Goal: Task Accomplishment & Management: Manage account settings

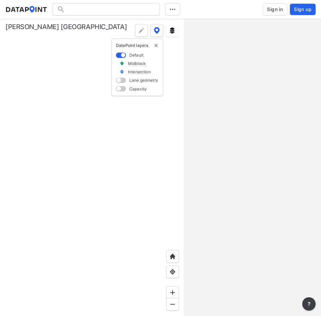
click at [276, 9] on span "Sign in" at bounding box center [275, 9] width 16 height 7
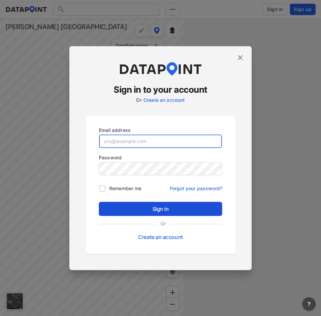
type input "[EMAIL_ADDRESS][DOMAIN_NAME]"
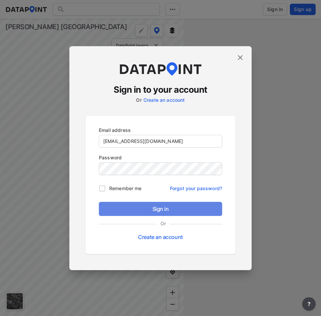
click at [144, 207] on span "Sign in" at bounding box center [160, 209] width 113 height 8
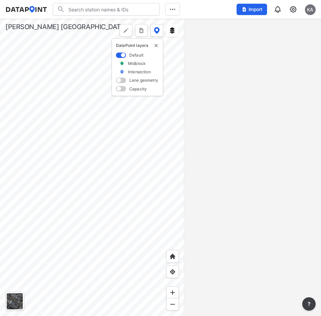
click at [129, 10] on input "Search" at bounding box center [110, 9] width 91 height 11
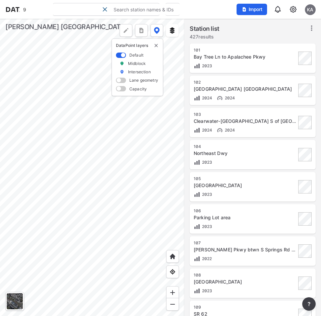
click at [77, 6] on input "9" at bounding box center [60, 9] width 80 height 11
type input "975"
type input "(975) Peds/Bike crossing in midblock"
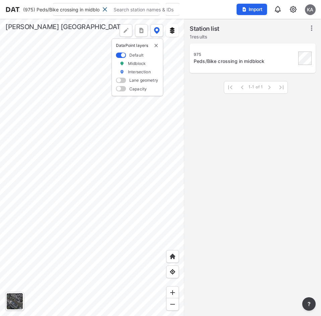
click at [229, 55] on div "975" at bounding box center [245, 54] width 103 height 5
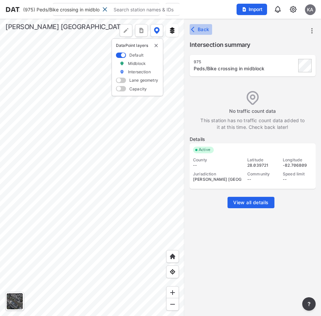
click at [198, 29] on span "Back" at bounding box center [200, 29] width 17 height 7
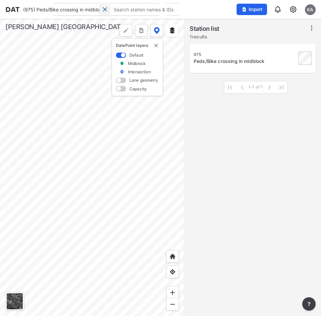
click at [104, 13] on div at bounding box center [105, 9] width 11 height 11
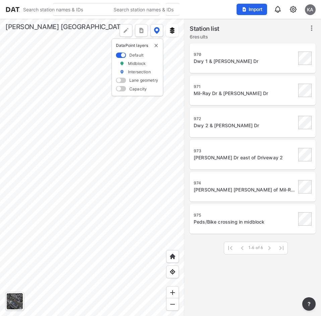
click at [117, 151] on div at bounding box center [92, 168] width 184 height 298
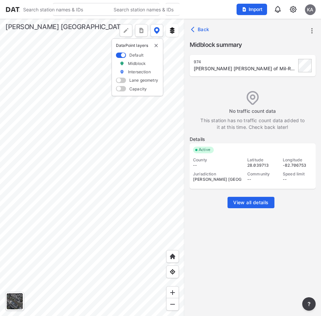
click at [312, 28] on icon "more" at bounding box center [311, 30] width 1 height 5
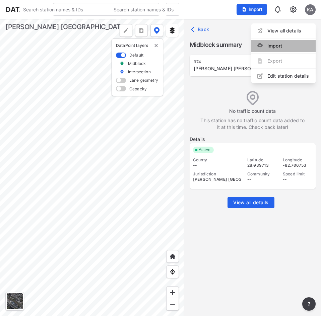
click at [270, 49] on link "Import" at bounding box center [269, 46] width 25 height 7
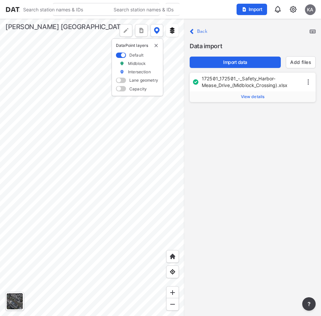
click at [248, 98] on span "View details" at bounding box center [253, 96] width 24 height 5
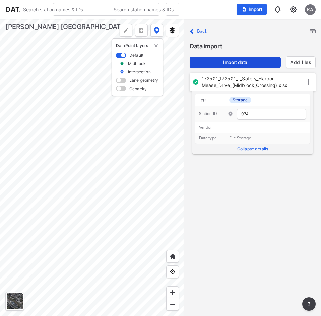
click at [249, 60] on span "Import data" at bounding box center [235, 62] width 80 height 7
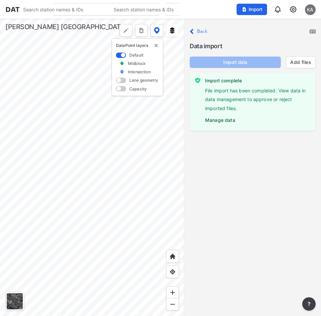
click at [215, 122] on label "Manage data" at bounding box center [257, 119] width 105 height 10
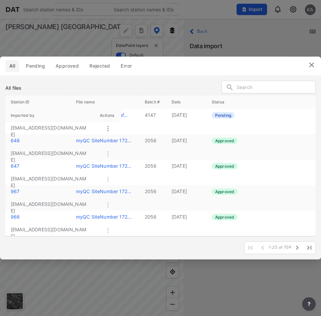
click at [108, 129] on icon at bounding box center [107, 128] width 1 height 5
click at [99, 136] on label "Approve" at bounding box center [98, 136] width 19 height 7
click at [310, 63] on img at bounding box center [312, 65] width 8 height 8
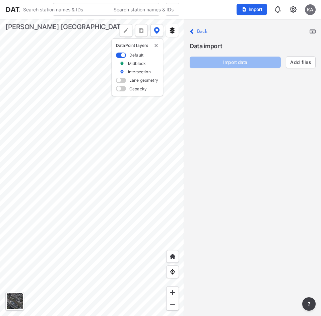
click at [294, 11] on img at bounding box center [293, 9] width 8 height 8
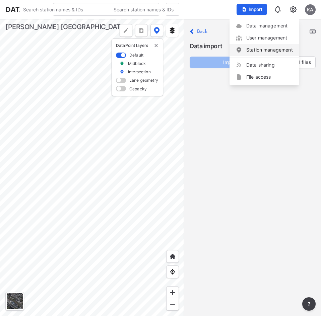
click at [259, 50] on link "Station management" at bounding box center [265, 50] width 58 height 7
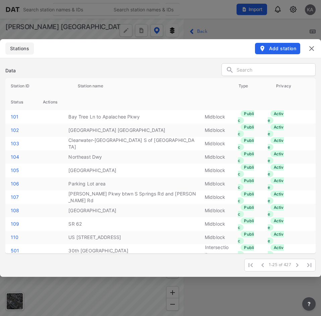
click at [296, 70] on input "text" at bounding box center [276, 70] width 79 height 10
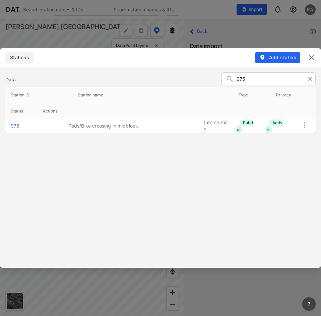
type input "975"
click at [302, 129] on img at bounding box center [305, 125] width 8 height 8
click at [295, 136] on label "Delete" at bounding box center [291, 136] width 14 height 7
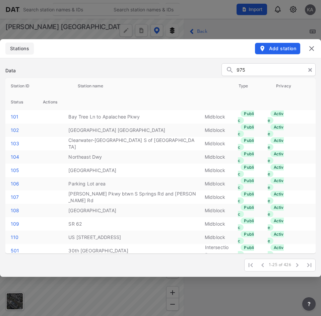
click at [311, 49] on img at bounding box center [312, 49] width 8 height 8
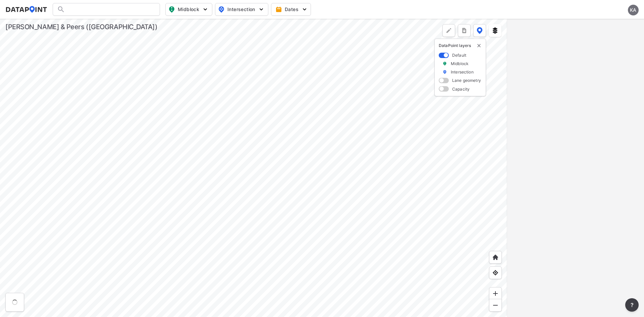
click at [629, 9] on div "KA" at bounding box center [633, 10] width 11 height 11
click at [617, 36] on p "Log out" at bounding box center [610, 39] width 56 height 12
click at [603, 12] on span "Sign in" at bounding box center [598, 9] width 16 height 7
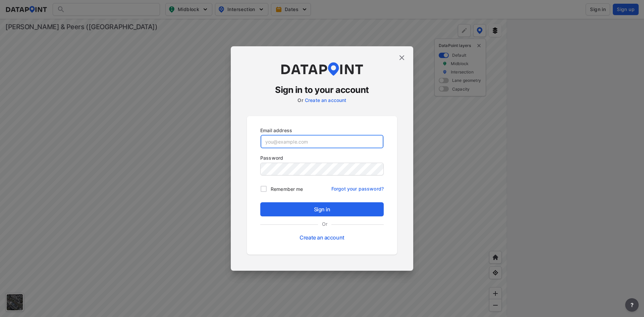
type input "[EMAIL_ADDRESS][DOMAIN_NAME]"
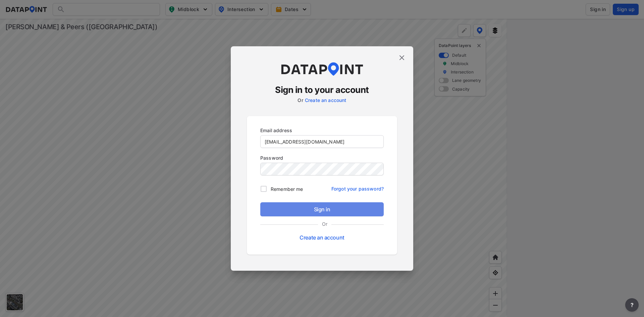
click at [334, 207] on span "Sign in" at bounding box center [322, 209] width 113 height 8
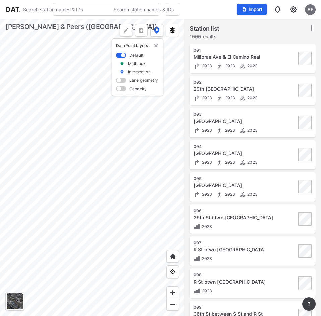
click at [78, 13] on input "Search" at bounding box center [65, 9] width 91 height 11
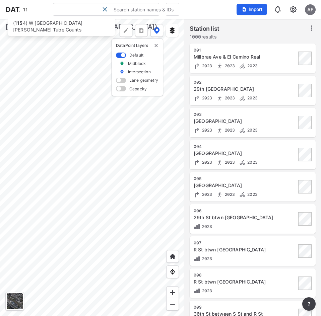
type input "1"
type input "1155"
click at [104, 9] on span at bounding box center [104, 9] width 5 height 5
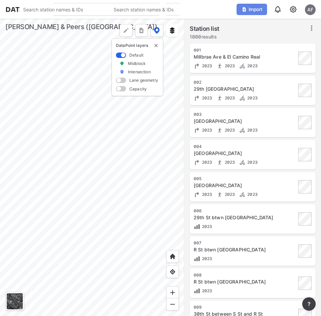
click at [249, 8] on span "Import" at bounding box center [252, 9] width 22 height 7
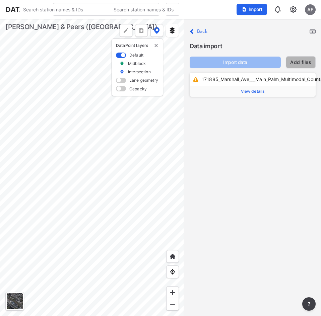
click at [307, 60] on link "Add files" at bounding box center [300, 62] width 21 height 7
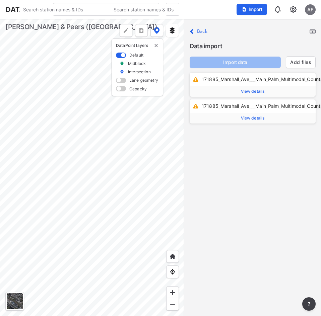
click at [307, 54] on div "Import data Add files" at bounding box center [253, 59] width 126 height 17
click at [300, 60] on link "Add files" at bounding box center [300, 62] width 21 height 7
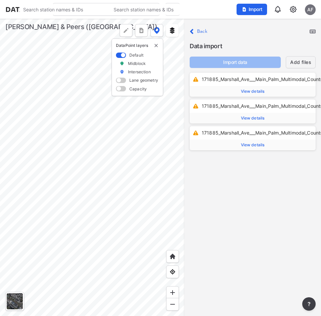
click at [304, 58] on button "Add files" at bounding box center [301, 62] width 30 height 12
click at [304, 60] on link "Add files" at bounding box center [300, 62] width 21 height 7
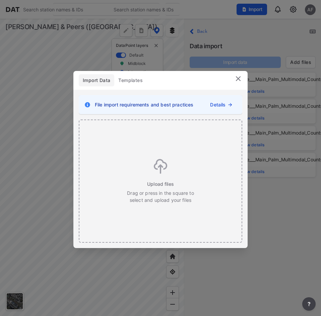
drag, startPoint x: 295, startPoint y: 209, endPoint x: 295, endPoint y: 192, distance: 17.4
click at [295, 209] on div "Close Back Data import Import data Add files 171885_Marshall_Ave___Main_Palm_Mu…" at bounding box center [252, 168] width 137 height 298
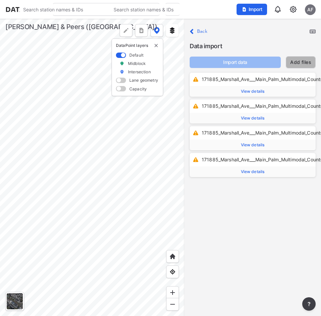
click at [296, 61] on link "Add files" at bounding box center [300, 62] width 21 height 7
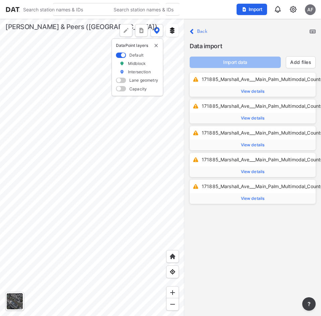
click at [309, 34] on div "Close Back" at bounding box center [253, 31] width 126 height 9
click at [312, 33] on img at bounding box center [313, 32] width 6 height 4
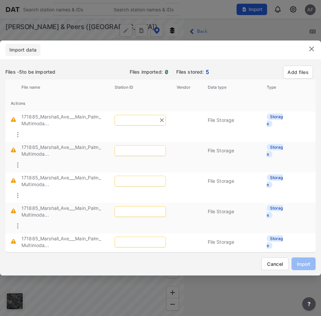
click at [141, 121] on input "text" at bounding box center [140, 120] width 51 height 11
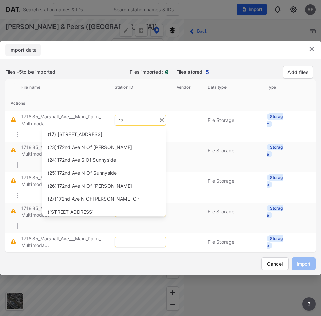
type input "1"
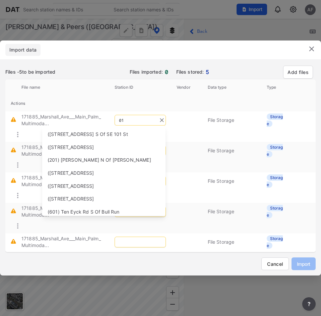
type input "0"
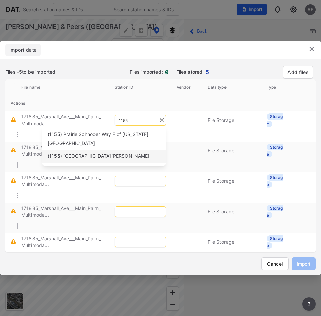
click at [96, 153] on span ") [GEOGRAPHIC_DATA][PERSON_NAME]" at bounding box center [105, 156] width 90 height 6
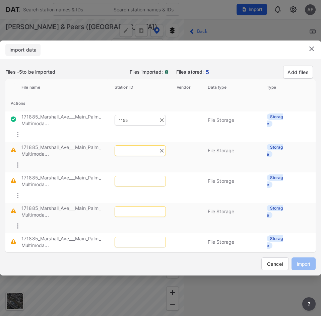
type input "1155"
click at [136, 149] on input "text" at bounding box center [140, 151] width 51 height 11
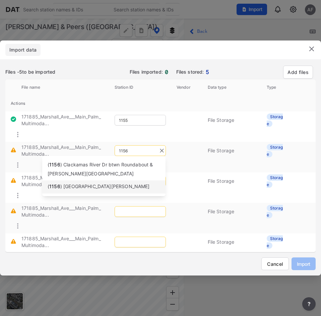
click at [90, 189] on span ") [GEOGRAPHIC_DATA][PERSON_NAME]" at bounding box center [105, 187] width 90 height 6
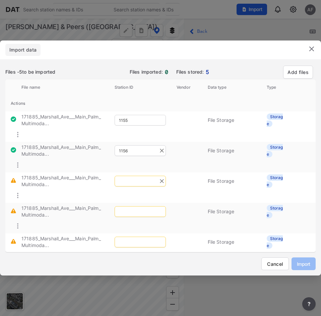
type input "1156"
click at [142, 180] on input "text" at bounding box center [140, 181] width 51 height 11
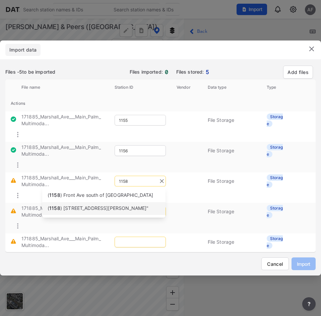
click at [93, 210] on span ") [STREET_ADDRESS][PERSON_NAME]"" at bounding box center [104, 209] width 89 height 6
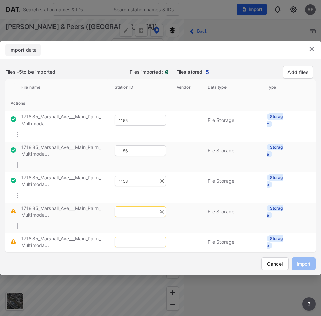
type input "1158"
click at [134, 215] on input "text" at bounding box center [140, 212] width 51 height 11
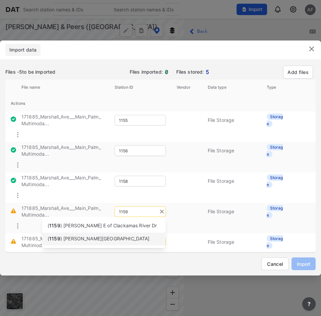
click at [105, 240] on span ") [PERSON_NAME][GEOGRAPHIC_DATA]" at bounding box center [105, 239] width 90 height 6
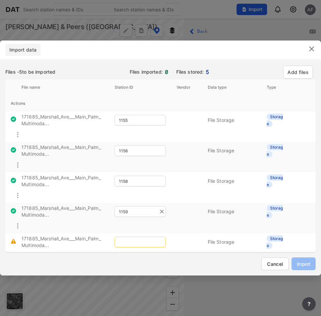
type input "1159"
click at [131, 240] on input "text" at bounding box center [140, 242] width 51 height 11
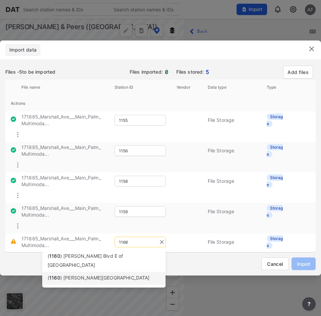
click at [111, 275] on span ") [PERSON_NAME][GEOGRAPHIC_DATA]" at bounding box center [105, 278] width 90 height 6
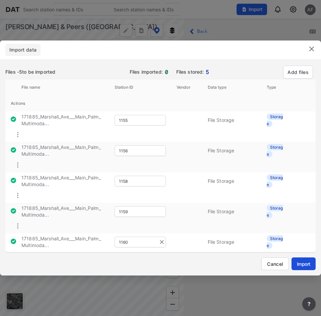
type input "1160"
click at [309, 264] on span "Import" at bounding box center [303, 264] width 13 height 7
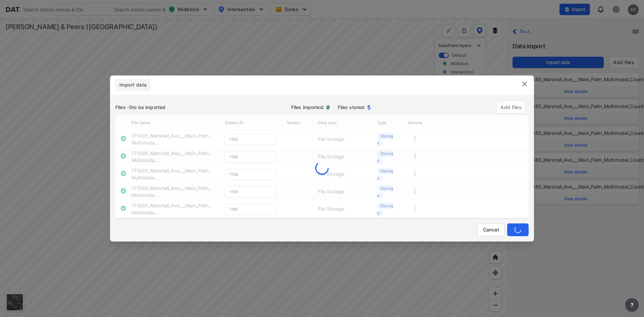
type input "1160"
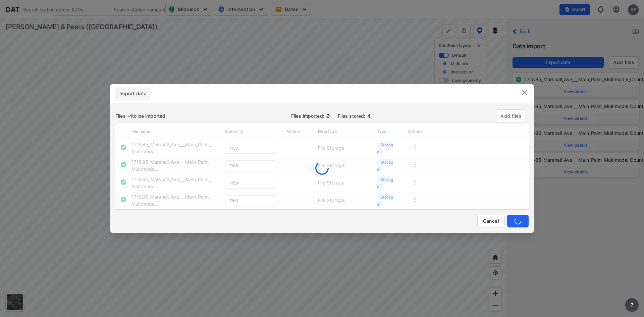
type input "1156"
type input "1158"
type input "1160"
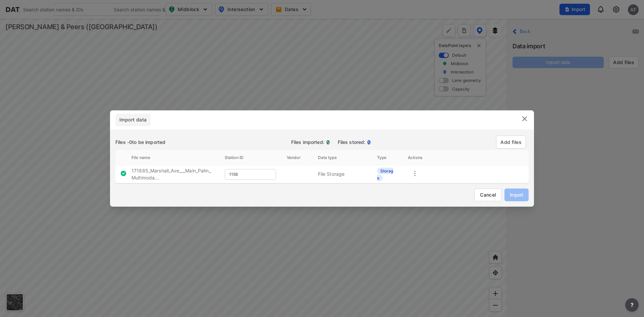
click at [525, 120] on img at bounding box center [524, 119] width 8 height 8
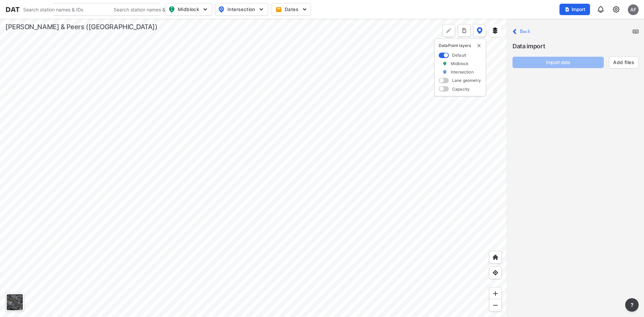
click at [616, 6] on img at bounding box center [616, 9] width 8 height 8
click at [589, 24] on link "Data management" at bounding box center [587, 25] width 58 height 7
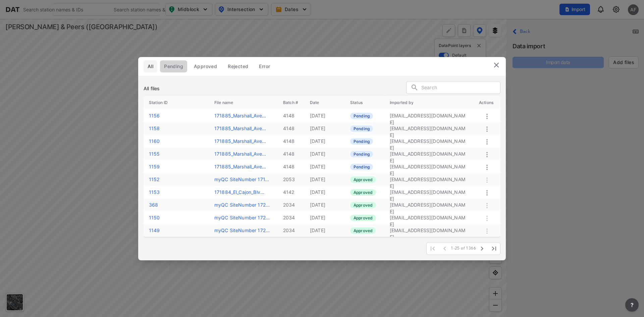
click at [179, 67] on span "Pending" at bounding box center [173, 66] width 19 height 7
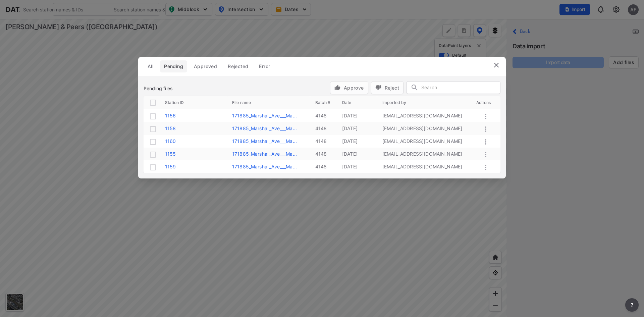
click at [153, 102] on input "checkbox" at bounding box center [153, 103] width 8 height 8
checkbox input "true"
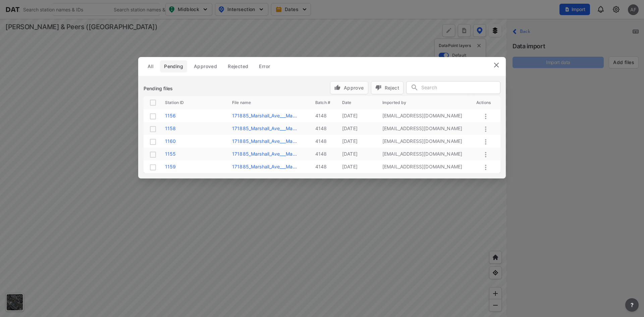
checkbox input "true"
click at [353, 84] on span "Approve" at bounding box center [349, 87] width 30 height 7
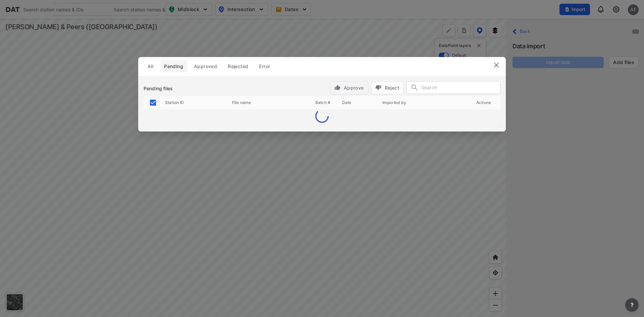
checkbox input "false"
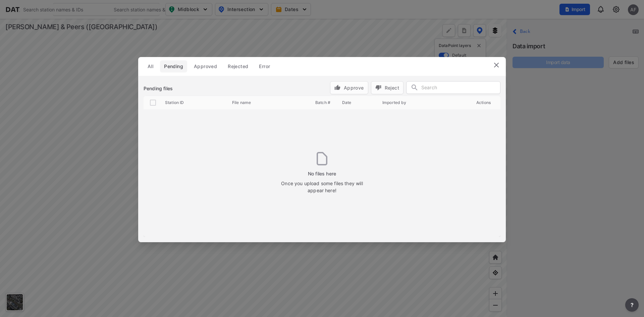
click at [498, 65] on img at bounding box center [496, 65] width 8 height 8
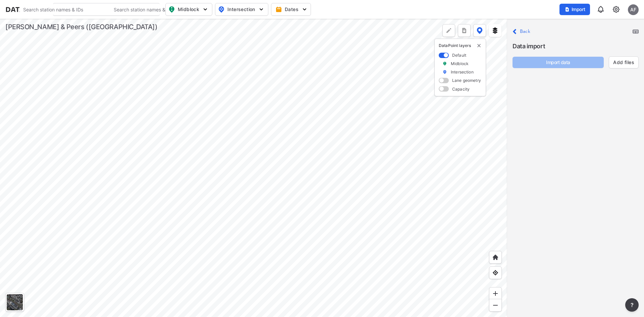
click at [628, 8] on div "AF" at bounding box center [633, 9] width 11 height 11
click at [619, 37] on p "Log out" at bounding box center [610, 39] width 56 height 12
